Goal: Check status: Check status

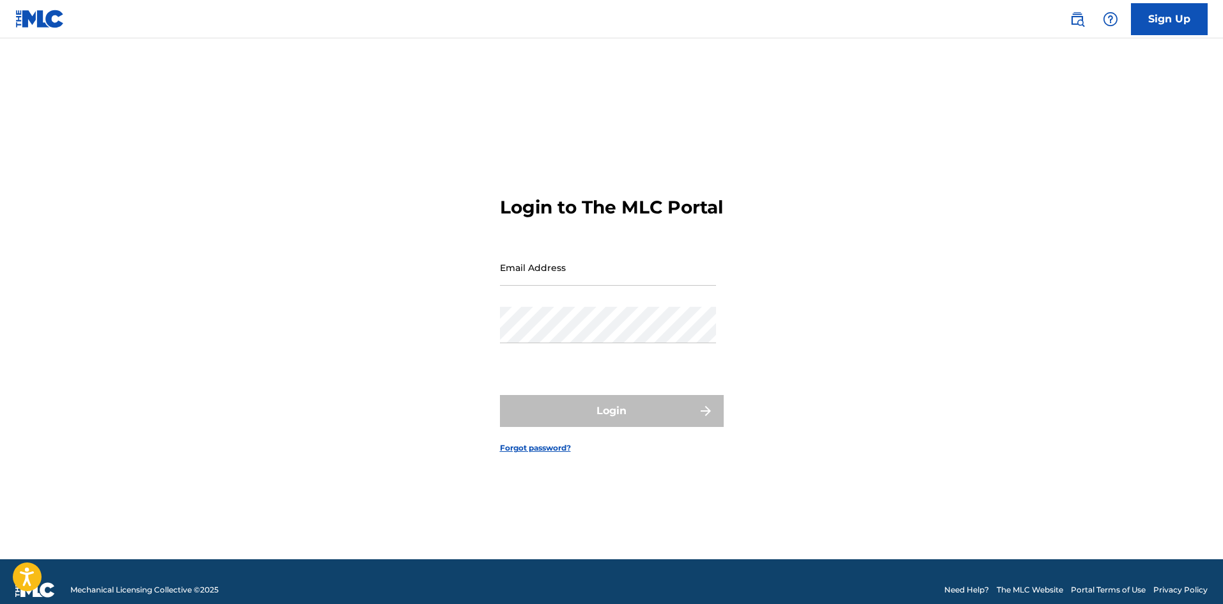
drag, startPoint x: 0, startPoint y: 0, endPoint x: 594, endPoint y: 274, distance: 654.4
click at [594, 274] on input "Email Address" at bounding box center [608, 267] width 216 height 36
type input "[EMAIL_ADDRESS][DOMAIN_NAME]"
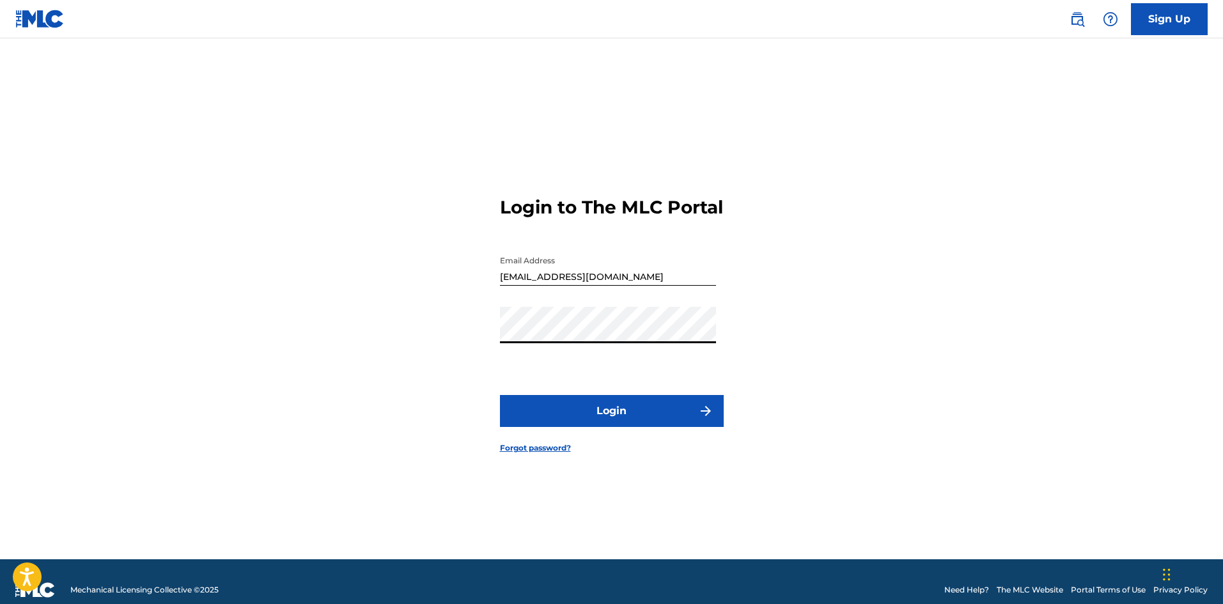
click at [610, 414] on button "Login" at bounding box center [612, 411] width 224 height 32
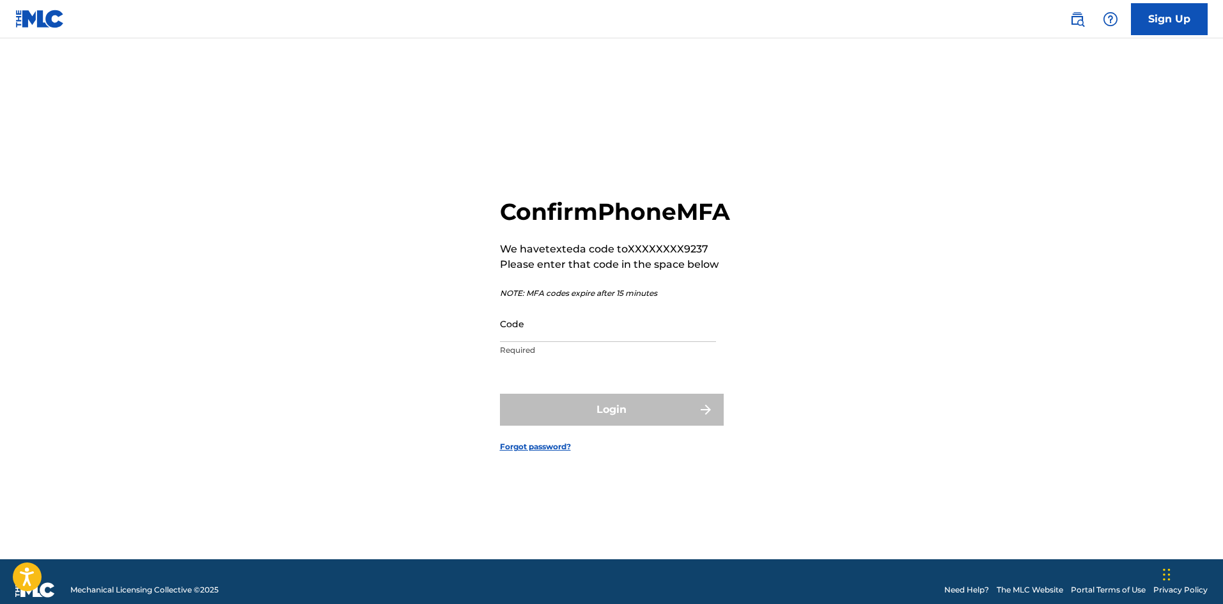
click at [571, 342] on input "Code" at bounding box center [608, 324] width 216 height 36
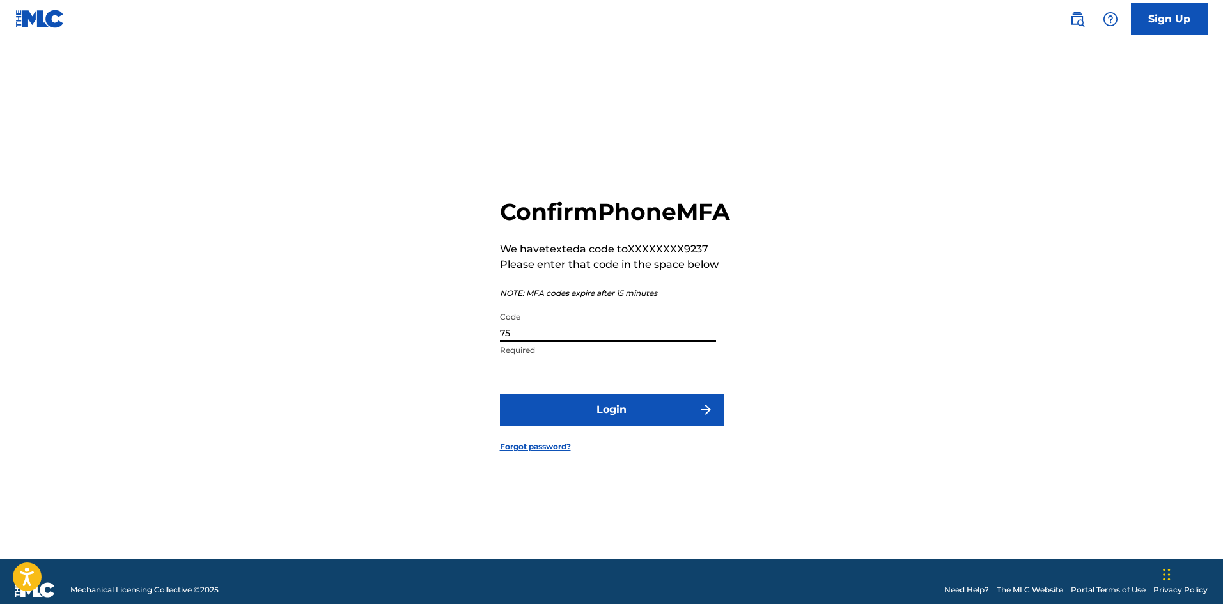
type input "7"
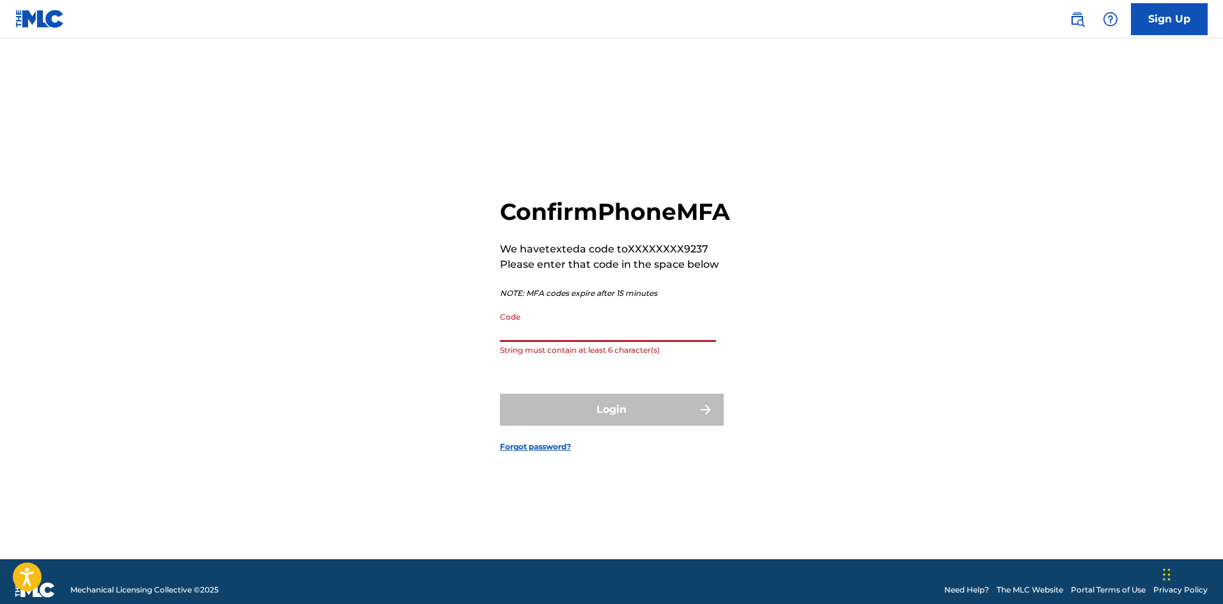
click at [562, 341] on input "Code" at bounding box center [608, 324] width 216 height 36
click at [544, 342] on input "Code" at bounding box center [608, 324] width 216 height 36
click at [520, 342] on input "Code" at bounding box center [608, 324] width 216 height 36
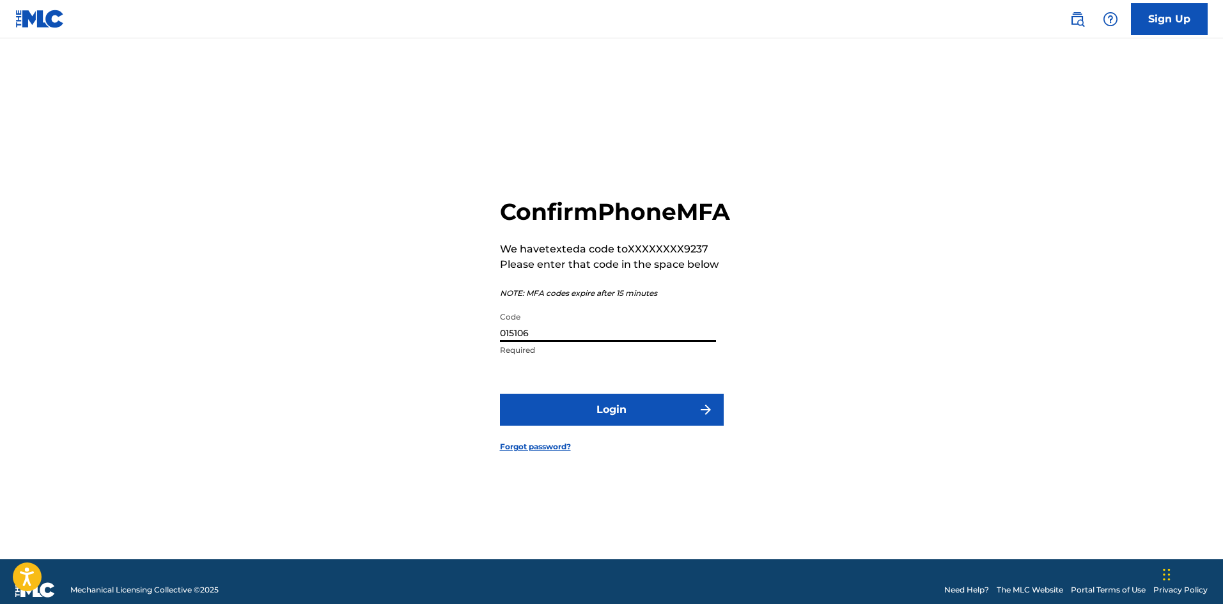
type input "015106"
click at [500, 394] on button "Login" at bounding box center [612, 410] width 224 height 32
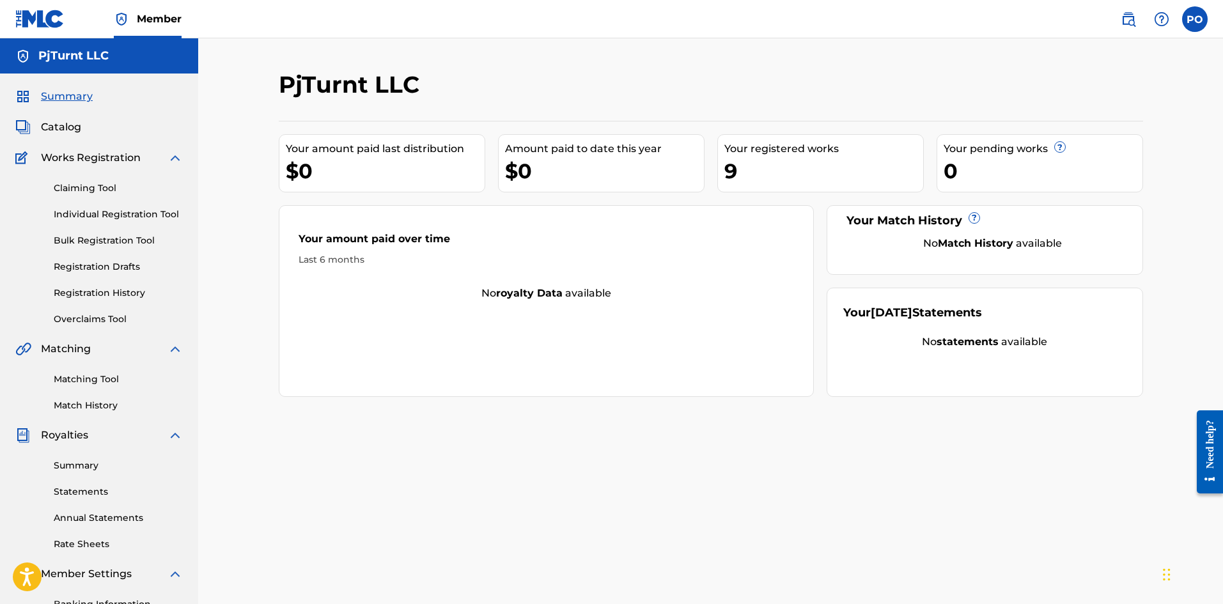
scroll to position [189, 0]
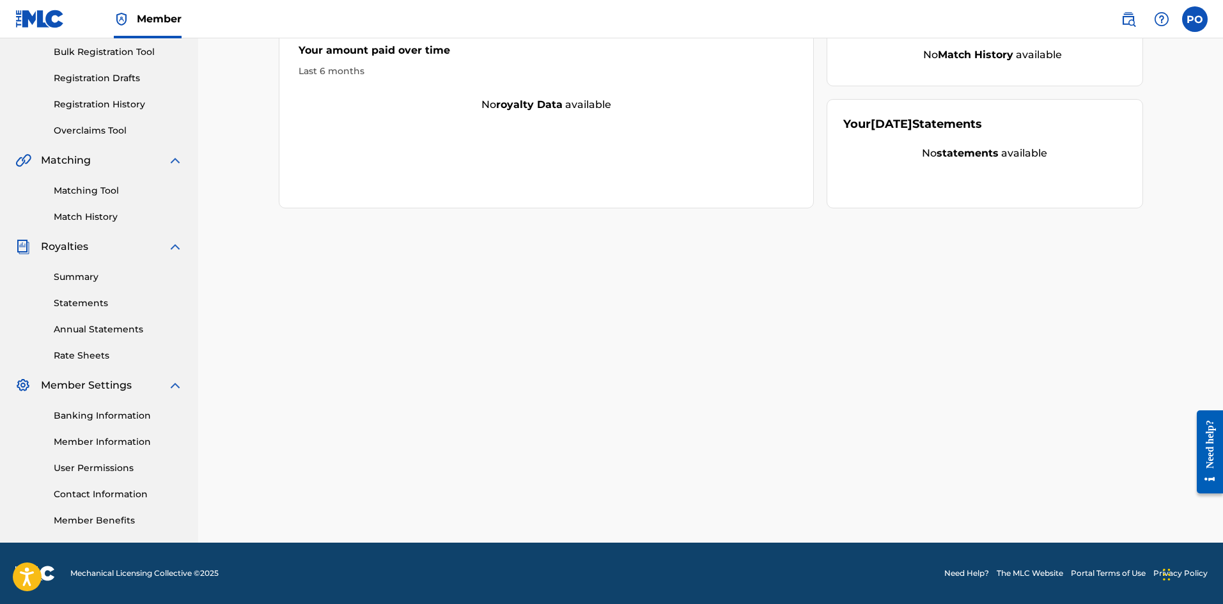
click at [99, 325] on link "Annual Statements" at bounding box center [118, 329] width 129 height 13
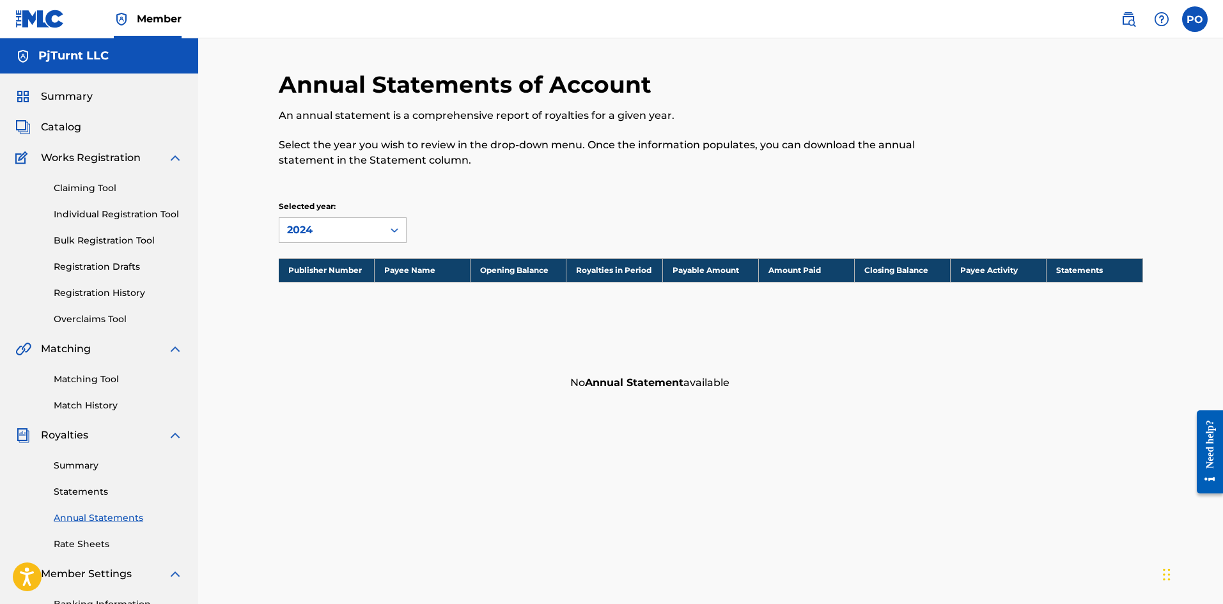
click at [90, 470] on link "Summary" at bounding box center [118, 465] width 129 height 13
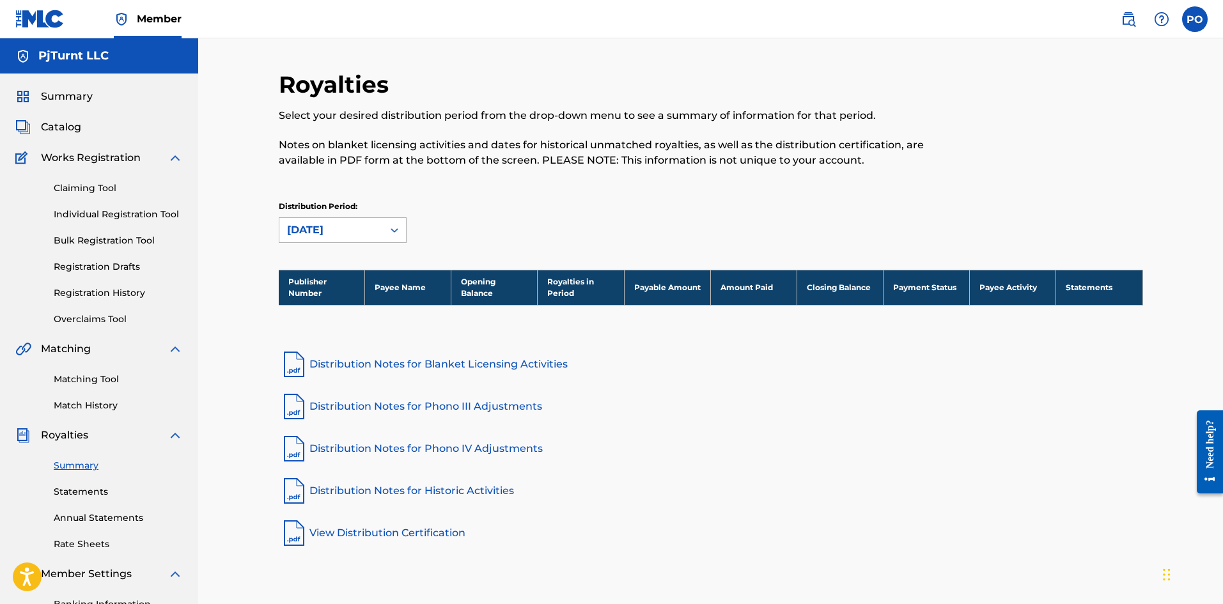
click at [340, 237] on div "[DATE]" at bounding box center [331, 229] width 88 height 15
click at [65, 499] on div "Summary Statements Annual Statements Rate Sheets" at bounding box center [98, 497] width 167 height 108
click at [83, 474] on div "Summary Statements Annual Statements Rate Sheets" at bounding box center [98, 497] width 167 height 108
click at [82, 485] on link "Statements" at bounding box center [118, 491] width 129 height 13
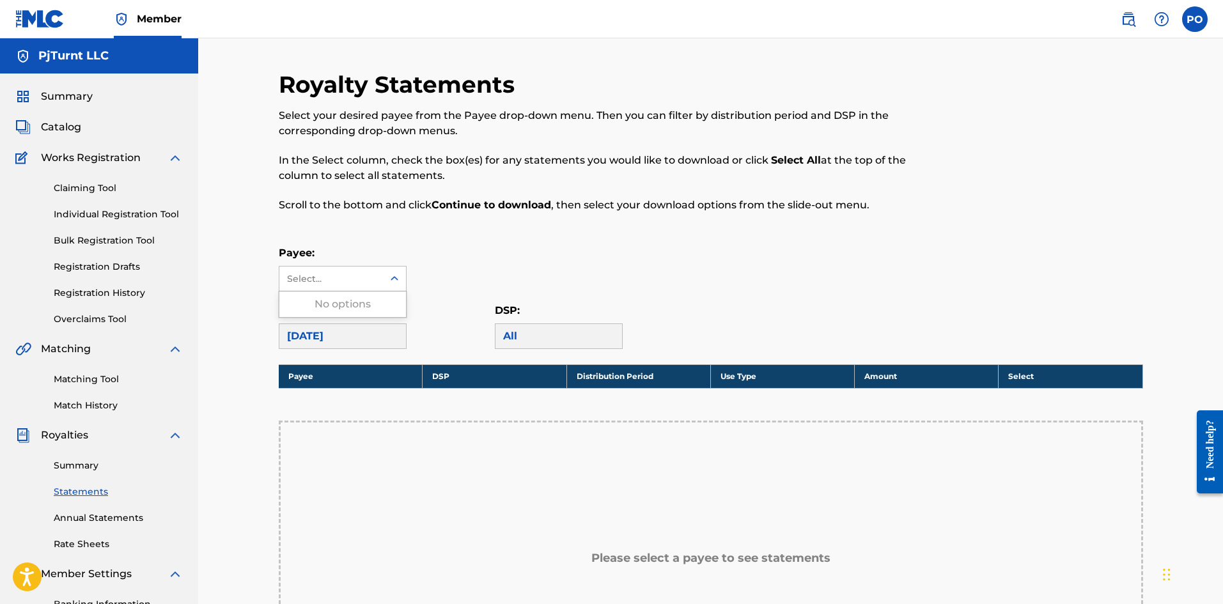
click at [372, 279] on div "Select..." at bounding box center [330, 278] width 87 height 13
click at [373, 296] on div "No options" at bounding box center [342, 304] width 127 height 26
click at [370, 329] on div "[DATE]" at bounding box center [343, 336] width 128 height 26
click at [426, 316] on div "Distribution Period: [DATE]" at bounding box center [387, 326] width 216 height 46
